Goal: Communication & Community: Answer question/provide support

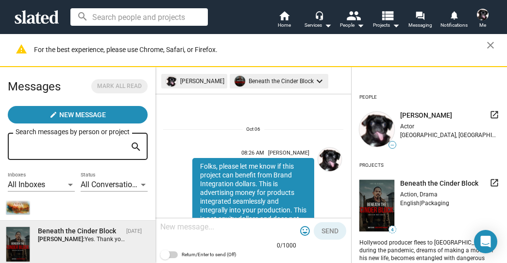
scroll to position [873, 0]
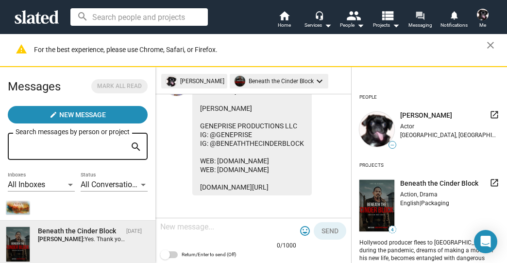
click at [420, 16] on mat-icon "forum" at bounding box center [419, 15] width 9 height 9
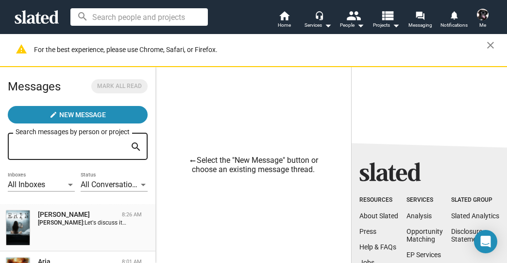
click at [64, 221] on strong "[PERSON_NAME]:" at bounding box center [61, 222] width 47 height 7
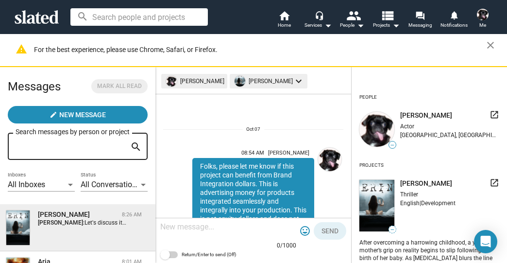
drag, startPoint x: 270, startPoint y: 192, endPoint x: 198, endPoint y: 167, distance: 76.2
click at [198, 167] on div "Folks, please let me know if this project can benefit from Brand Integration do…" at bounding box center [253, 245] width 122 height 174
copy div "Folks, please let me know if this project can benefit from Brand Integration do…"
click at [384, 16] on mat-icon "view_list" at bounding box center [387, 15] width 14 height 14
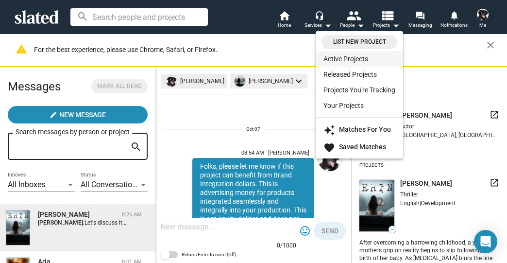
click at [343, 61] on link "Active Projects" at bounding box center [359, 59] width 87 height 16
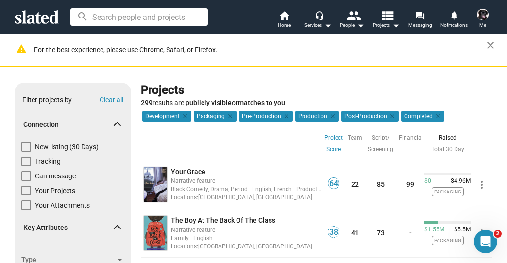
click at [22, 146] on span at bounding box center [26, 147] width 10 height 10
click at [26, 151] on input "New listing (30 Days)" at bounding box center [26, 151] width 0 height 0
checkbox input "true"
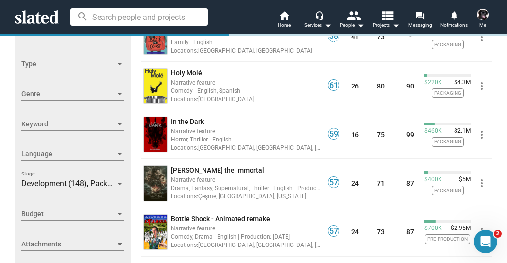
scroll to position [194, 0]
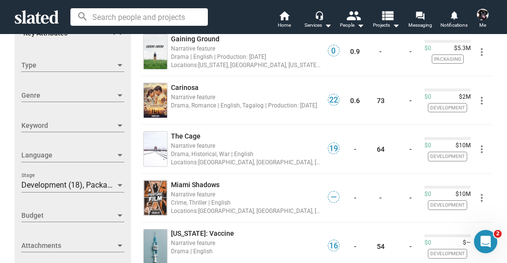
click at [62, 182] on span "Development (18), Packaging (9), Pre-Production (1), Production (2), Post-Produ…" at bounding box center [171, 184] width 300 height 9
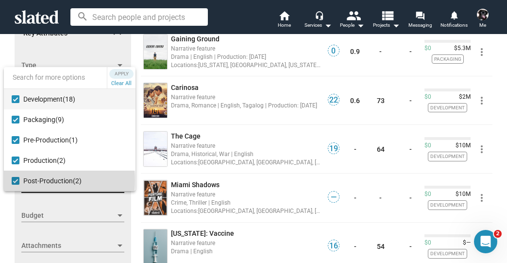
click at [17, 180] on mat-pseudo-checkbox at bounding box center [16, 181] width 8 height 8
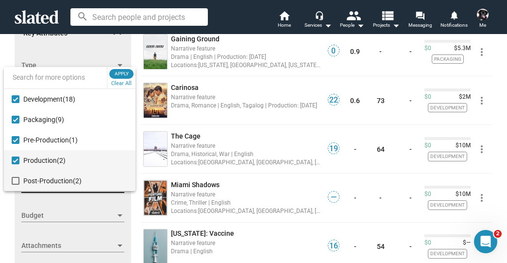
click at [16, 160] on mat-pseudo-checkbox at bounding box center [16, 160] width 8 height 8
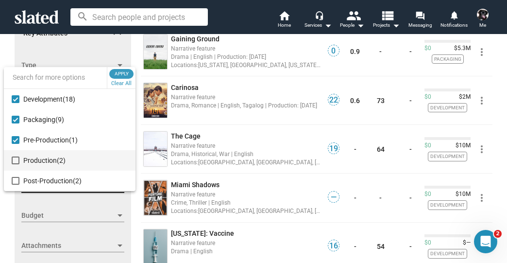
click at [121, 72] on span "Apply" at bounding box center [121, 74] width 17 height 10
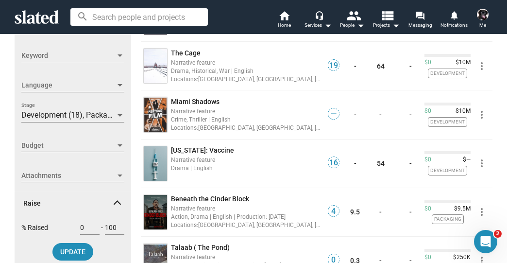
scroll to position [272, 0]
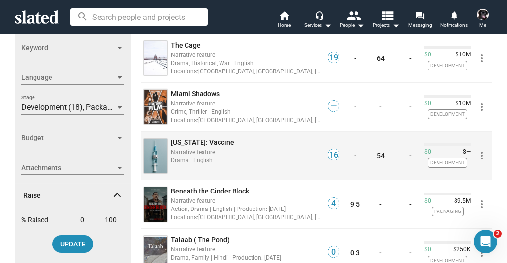
click at [210, 141] on span "[US_STATE]: Vaccine" at bounding box center [202, 142] width 63 height 8
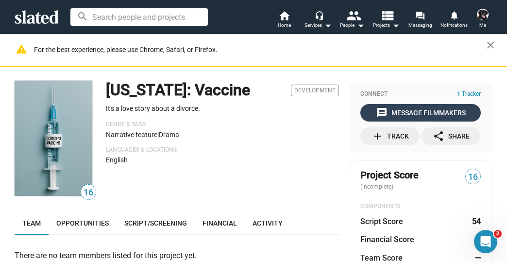
click at [402, 114] on div "message Message Filmmakers" at bounding box center [421, 112] width 90 height 17
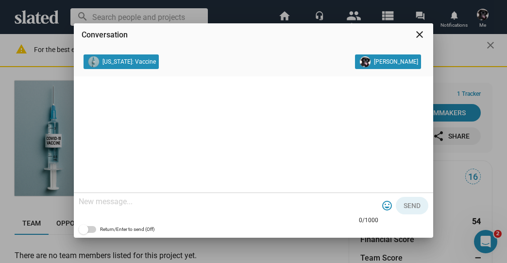
click at [152, 200] on textarea at bounding box center [229, 202] width 300 height 10
paste textarea "Folks, please let me know if this project can benefit from Brand Integration do…"
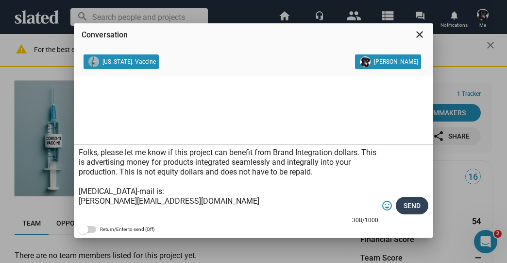
type textarea "Folks, please let me know if this project can benefit from Brand Integration do…"
click at [420, 200] on button "Send" at bounding box center [412, 205] width 33 height 17
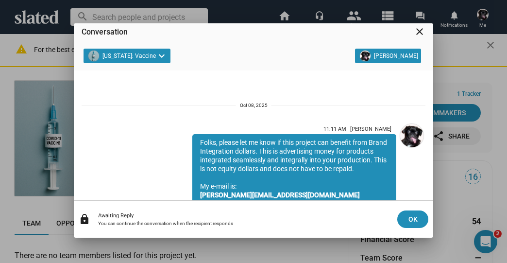
scroll to position [81, 0]
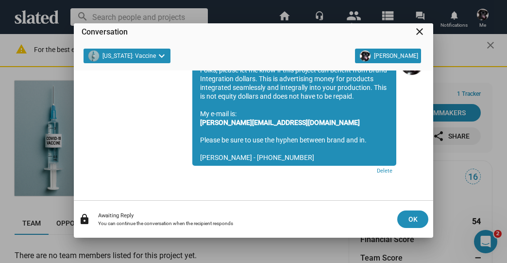
drag, startPoint x: 420, startPoint y: 29, endPoint x: 399, endPoint y: 56, distance: 35.0
click at [420, 29] on mat-icon "close" at bounding box center [420, 32] width 12 height 12
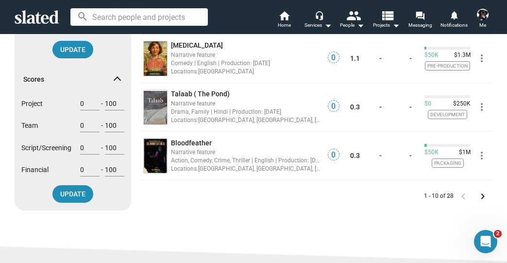
scroll to position [505, 0]
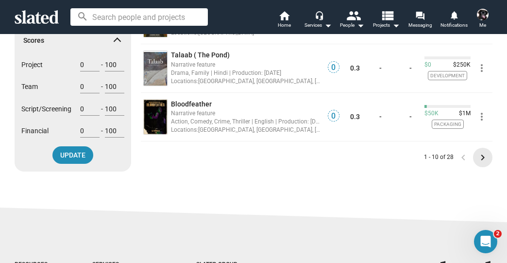
click at [479, 156] on mat-icon "keyboard_arrow_right" at bounding box center [483, 157] width 12 height 12
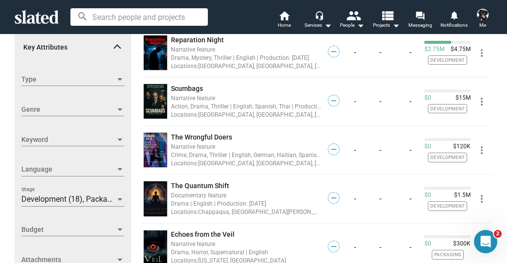
scroll to position [194, 0]
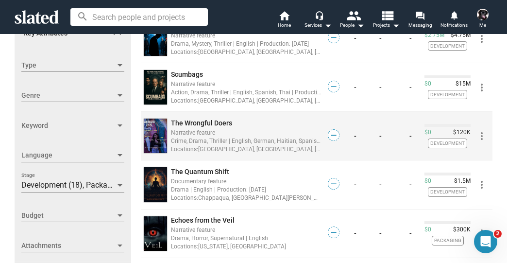
click at [206, 122] on span "The Wrongful Doers" at bounding box center [201, 123] width 61 height 8
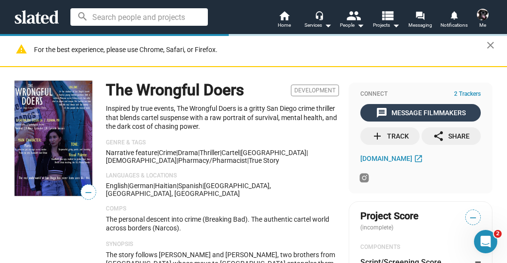
click at [414, 108] on div "message Message Filmmakers" at bounding box center [421, 112] width 90 height 17
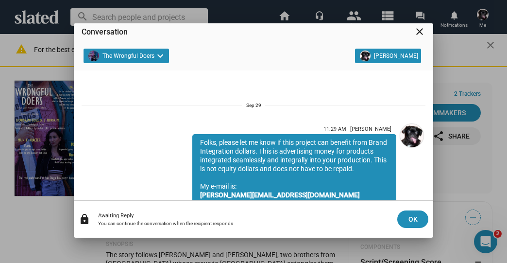
scroll to position [81, 0]
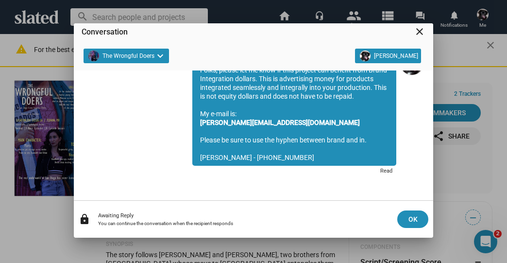
click at [417, 27] on mat-icon "close" at bounding box center [420, 32] width 12 height 12
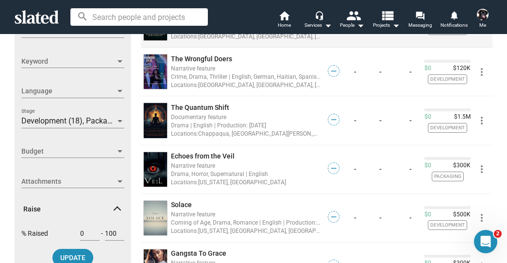
scroll to position [272, 0]
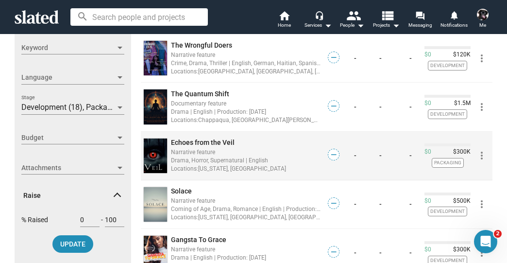
click at [191, 138] on span "Echoes from the Veil" at bounding box center [203, 142] width 64 height 8
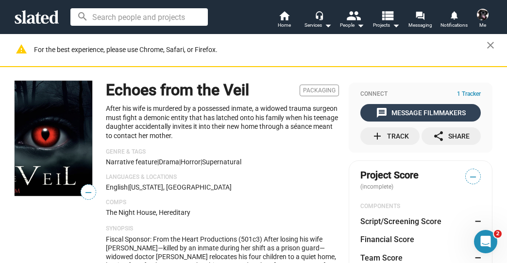
click at [422, 110] on div "message Message Filmmakers" at bounding box center [421, 112] width 90 height 17
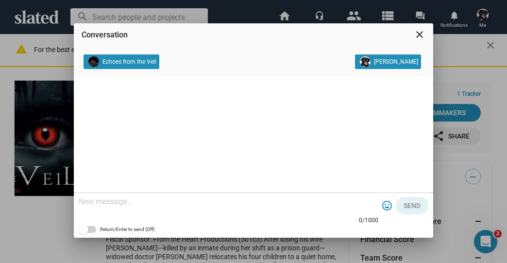
click at [141, 204] on textarea at bounding box center [229, 202] width 300 height 10
paste textarea "Folks, please let me know if this project can benefit from Brand Integration do…"
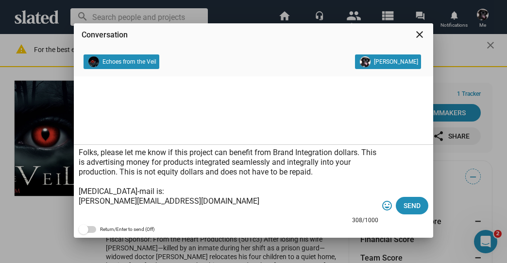
scroll to position [29, 0]
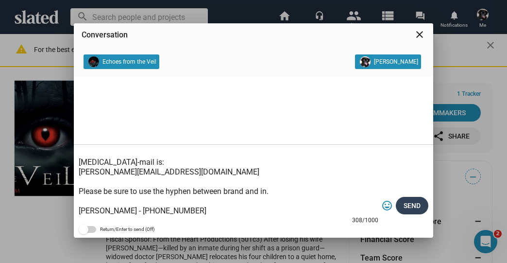
type textarea "Folks, please let me know if this project can benefit from Brand Integration do…"
click at [419, 209] on span "Send" at bounding box center [411, 205] width 17 height 17
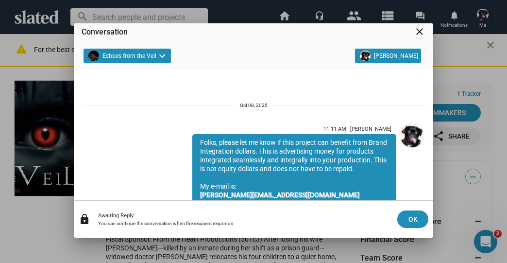
scroll to position [81, 0]
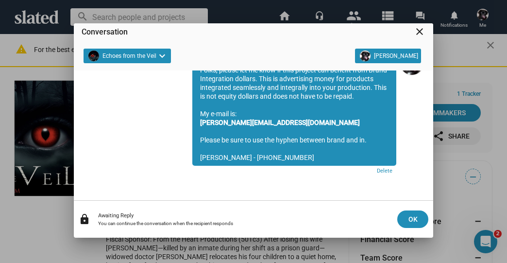
click at [418, 32] on mat-icon "close" at bounding box center [420, 32] width 12 height 12
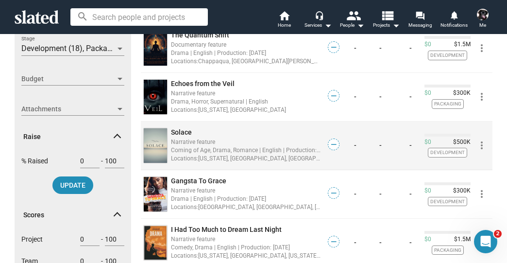
scroll to position [350, 0]
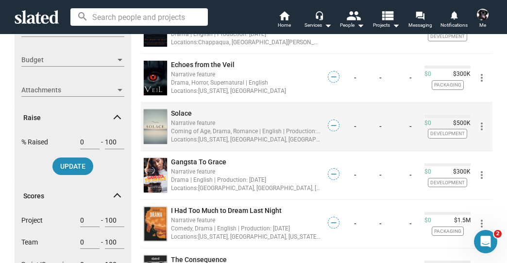
click at [174, 113] on span "Solace" at bounding box center [181, 113] width 21 height 8
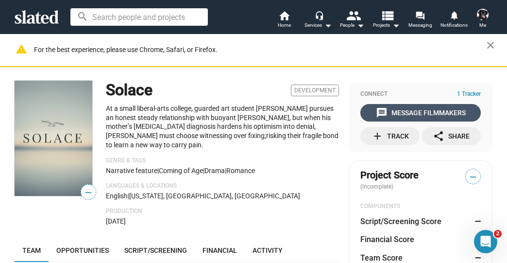
click at [434, 114] on div "message Message Filmmakers" at bounding box center [421, 112] width 90 height 17
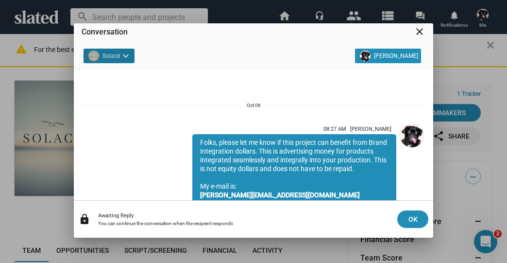
scroll to position [81, 0]
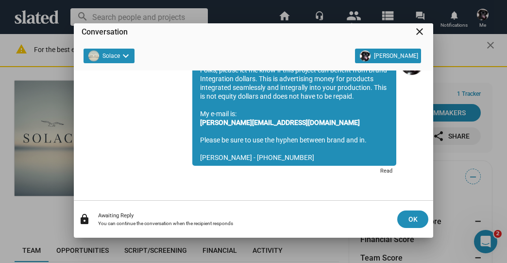
click at [418, 31] on mat-icon "close" at bounding box center [420, 32] width 12 height 12
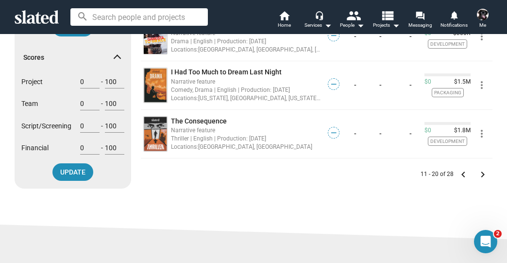
scroll to position [505, 0]
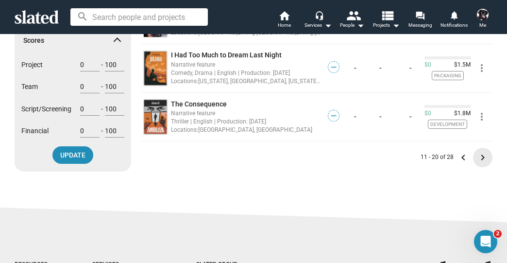
click at [478, 156] on mat-icon "keyboard_arrow_right" at bounding box center [483, 157] width 12 height 12
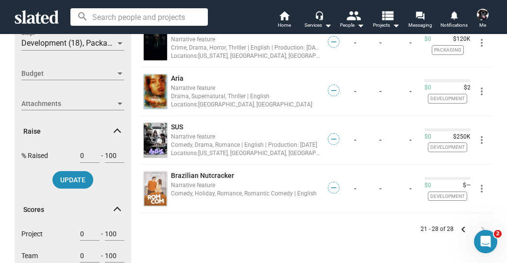
scroll to position [350, 0]
